Goal: Navigation & Orientation: Find specific page/section

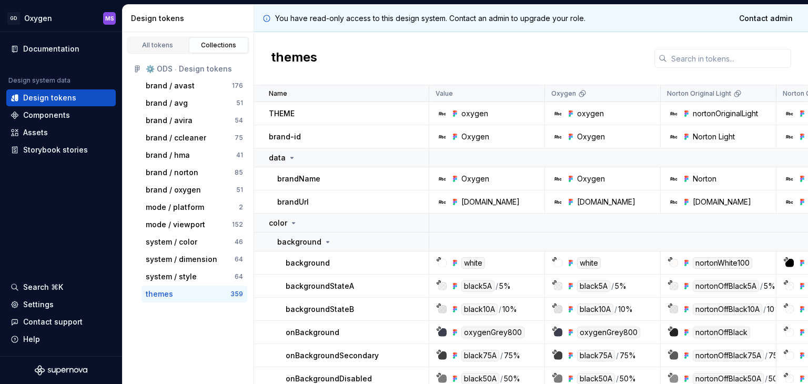
click at [162, 68] on div "⚙️ ODS ⸱ Design tokens" at bounding box center [194, 69] width 97 height 11
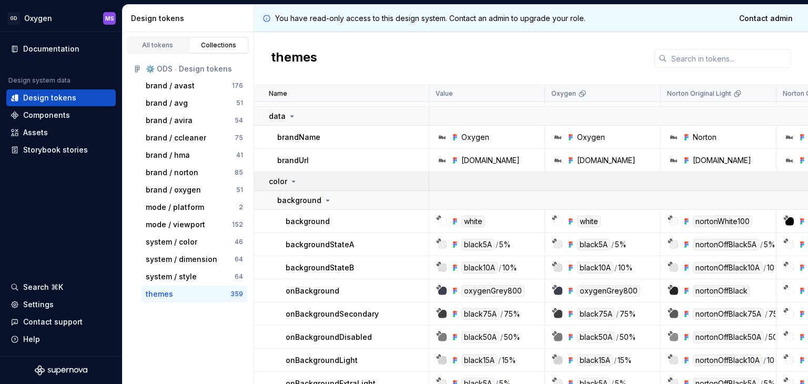
scroll to position [105, 0]
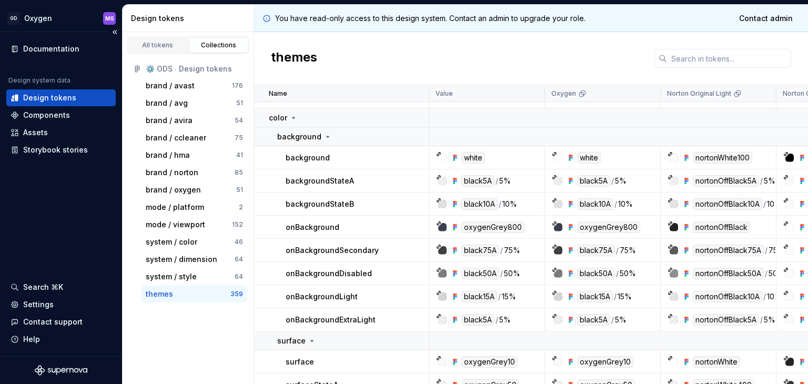
click at [48, 99] on div "Design tokens" at bounding box center [49, 98] width 53 height 11
